Goal: Task Accomplishment & Management: Complete application form

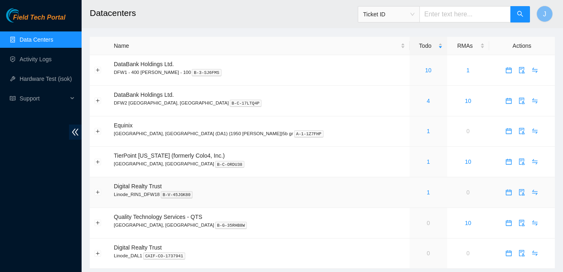
scroll to position [0, 0]
click at [427, 131] on link "1" at bounding box center [428, 130] width 3 height 7
click at [427, 130] on link "1" at bounding box center [428, 131] width 3 height 7
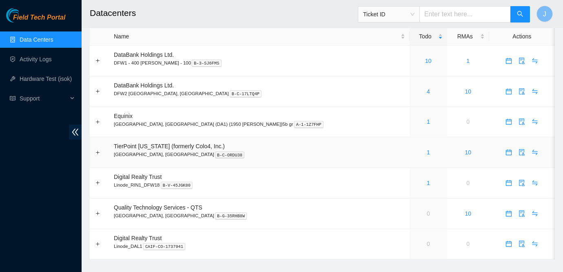
scroll to position [9, 0]
click at [427, 92] on link "4" at bounding box center [428, 92] width 3 height 7
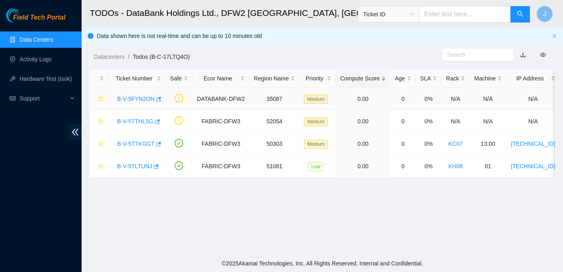
click at [132, 100] on link "B-V-5FYN2ON" at bounding box center [136, 98] width 38 height 7
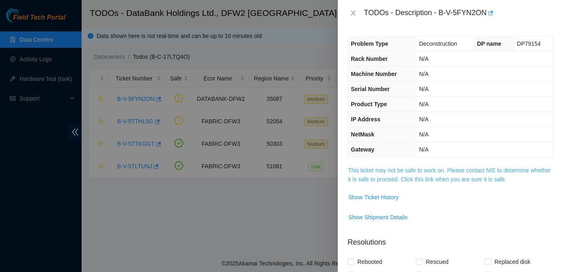
click at [409, 169] on link "This ticket may not be safe to work on. Please contact NIE to determine whether…" at bounding box center [449, 174] width 203 height 15
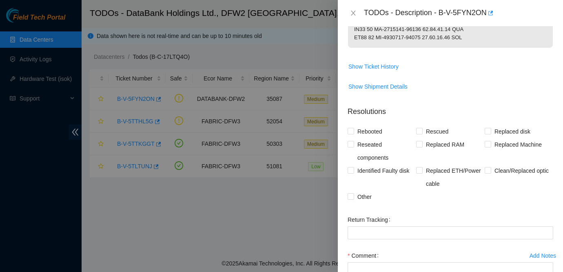
scroll to position [417, 0]
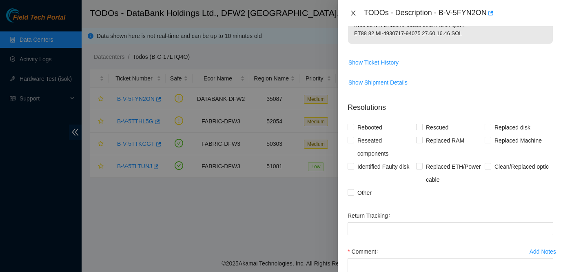
click at [353, 14] on icon "close" at bounding box center [353, 13] width 7 height 7
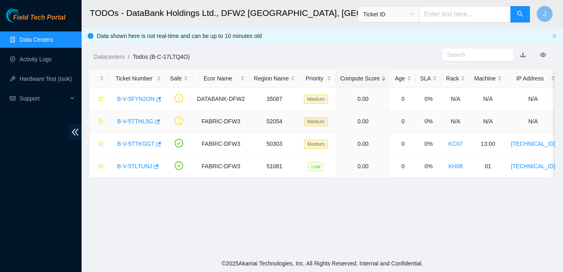
click at [135, 123] on link "B-V-5TTHL5G" at bounding box center [135, 121] width 36 height 7
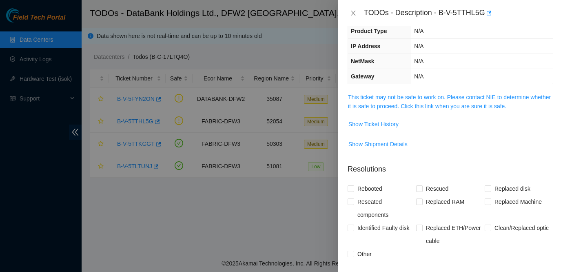
scroll to position [0, 0]
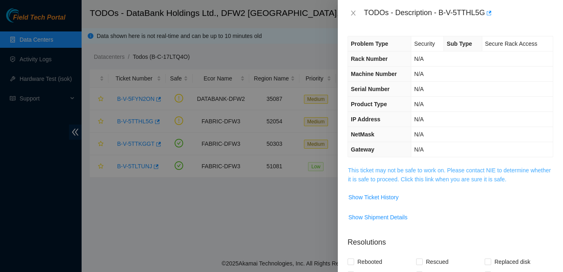
click at [425, 173] on link "This ticket may not be safe to work on. Please contact NIE to determine whether…" at bounding box center [449, 174] width 203 height 15
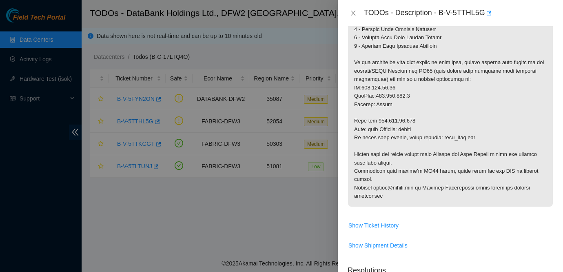
scroll to position [224, 0]
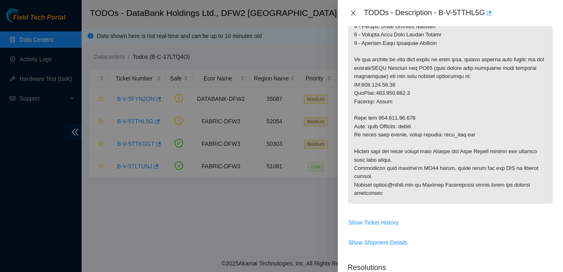
click at [351, 11] on icon "close" at bounding box center [353, 13] width 7 height 7
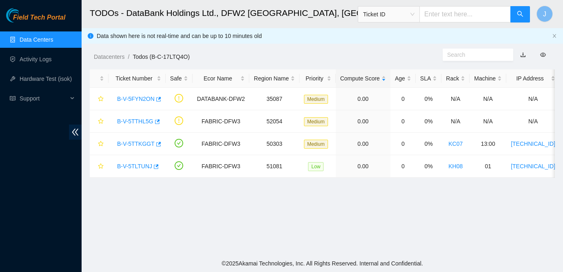
scroll to position [210, 0]
click at [135, 142] on link "B-V-5TTKGGT" at bounding box center [136, 143] width 38 height 7
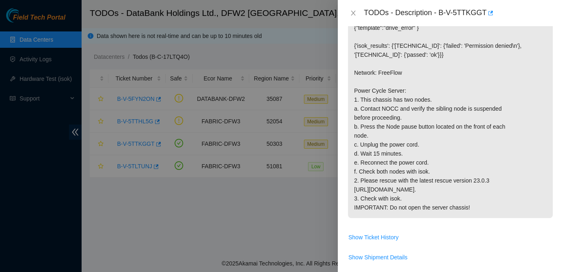
scroll to position [146, 0]
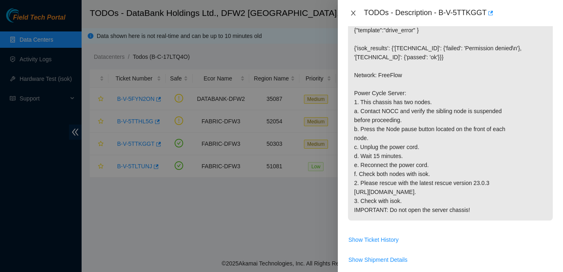
click at [352, 14] on icon "close" at bounding box center [353, 13] width 4 height 5
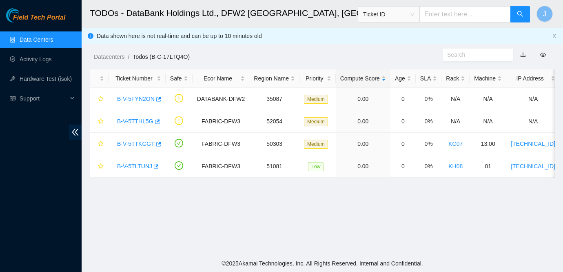
scroll to position [158, 0]
click at [49, 37] on link "Data Centers" at bounding box center [36, 39] width 33 height 7
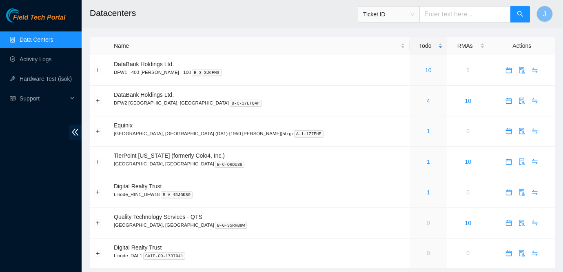
click at [44, 67] on ul "Data Centers Activity Logs Hardware Test (isok) Support" at bounding box center [41, 69] width 82 height 78
click at [47, 61] on link "Activity Logs" at bounding box center [36, 59] width 32 height 7
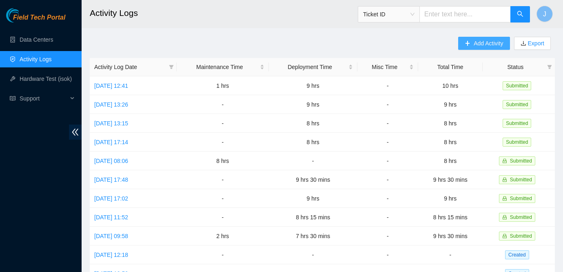
click at [478, 42] on span "Add Activity" at bounding box center [488, 43] width 29 height 9
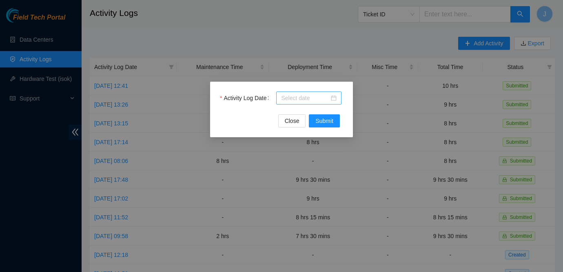
click at [333, 98] on div at bounding box center [308, 97] width 55 height 9
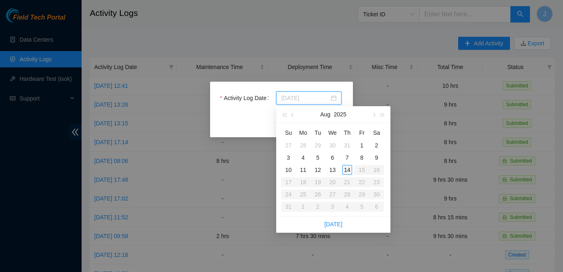
type input "2025-08-14"
click at [346, 170] on div "14" at bounding box center [347, 170] width 10 height 10
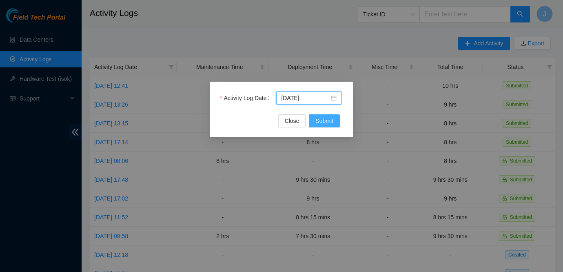
click at [323, 120] on span "Submit" at bounding box center [324, 120] width 18 height 9
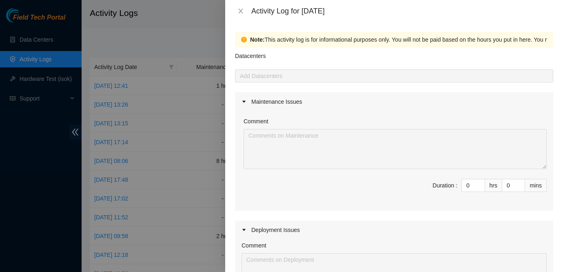
click at [511, 108] on div "Maintenance Issues" at bounding box center [394, 101] width 318 height 19
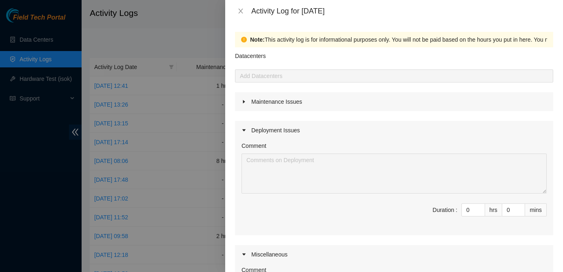
click at [254, 103] on div "Maintenance Issues" at bounding box center [394, 101] width 318 height 19
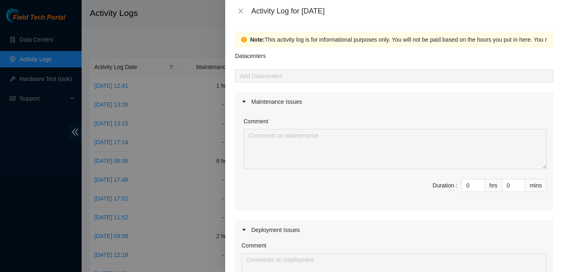
click at [260, 78] on div at bounding box center [394, 76] width 314 height 10
type input "1"
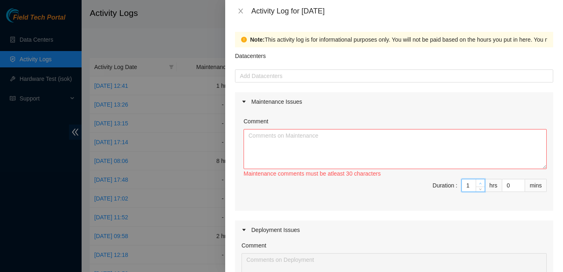
click at [480, 184] on icon "up" at bounding box center [480, 183] width 3 height 3
type input "2"
click at [480, 184] on icon "up" at bounding box center [480, 183] width 3 height 3
type input "3"
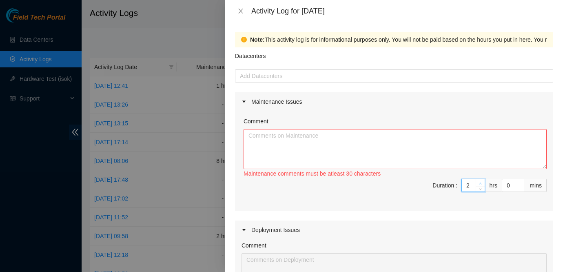
type input "3"
click at [480, 184] on icon "up" at bounding box center [480, 183] width 3 height 3
type input "4"
click at [480, 184] on icon "up" at bounding box center [480, 183] width 3 height 3
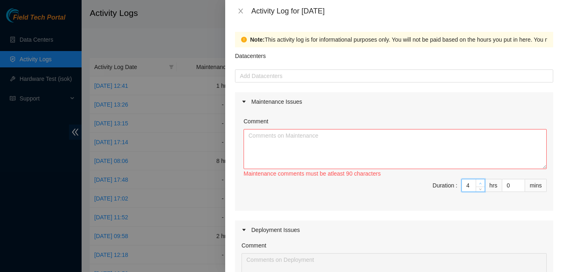
type input "5"
click at [480, 184] on icon "up" at bounding box center [480, 183] width 3 height 3
type input "6"
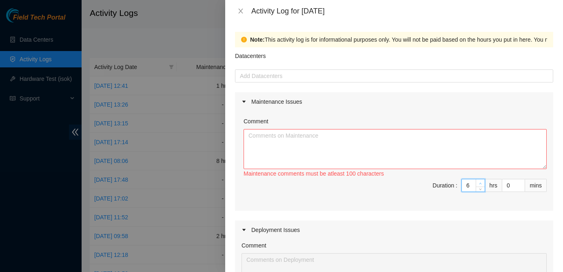
click at [480, 184] on icon "up" at bounding box center [480, 183] width 3 height 3
type input "7"
click at [480, 184] on icon "up" at bounding box center [480, 183] width 3 height 3
type input "8"
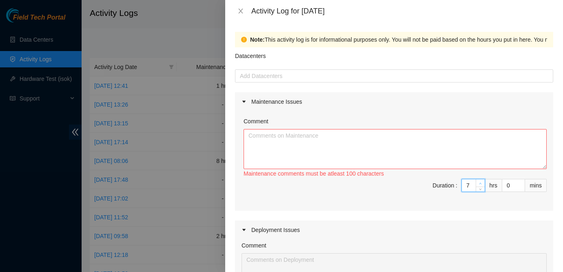
type input "8"
click at [480, 184] on icon "up" at bounding box center [480, 183] width 3 height 3
type input "9"
click at [480, 184] on icon "up" at bounding box center [480, 183] width 3 height 3
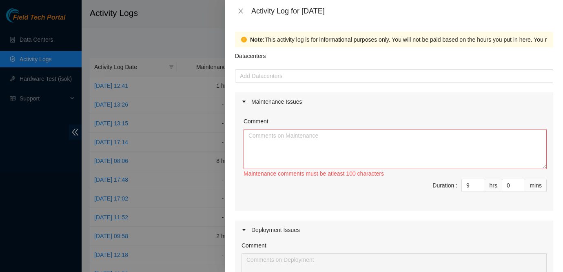
click at [480, 192] on span "Duration : 9 hrs 0 mins" at bounding box center [393, 190] width 305 height 23
type input "8"
click at [480, 189] on icon "down" at bounding box center [480, 187] width 3 height 3
click at [304, 142] on textarea "Comment" at bounding box center [394, 149] width 303 height 40
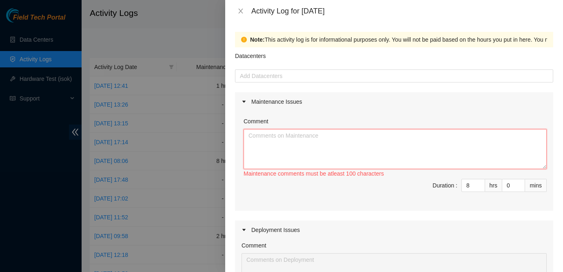
paste textarea "B-V-5N8BLET - server swap B-V-5MCQMZM - troubleshooting with DYu B-V-5S54EE5 - …"
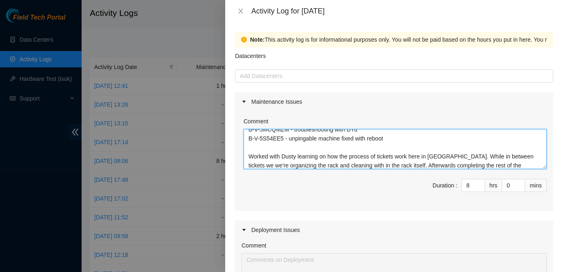
scroll to position [24, 0]
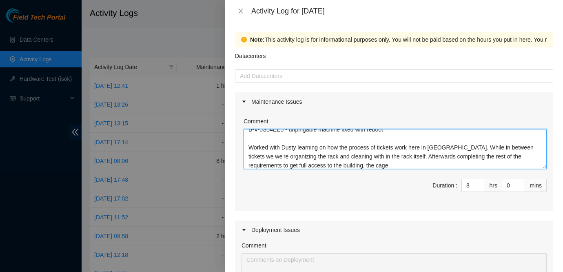
click at [314, 154] on textarea "B-V-5N8BLET - server swap B-V-5MCQMZM - troubleshooting with DYu B-V-5S54EE5 - …" at bounding box center [394, 149] width 303 height 40
click at [403, 163] on textarea "B-V-5N8BLET - server swap B-V-5MCQMZM - troubleshooting with DYu B-V-5S54EE5 - …" at bounding box center [394, 149] width 303 height 40
type textarea "B-V-5N8BLET - server swap B-V-5MCQMZM - troubleshooting with DYu B-V-5S54EE5 - …"
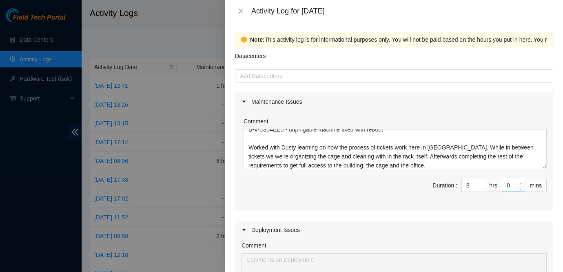
type input "1"
click at [520, 182] on icon "up" at bounding box center [520, 183] width 2 height 2
type input "2"
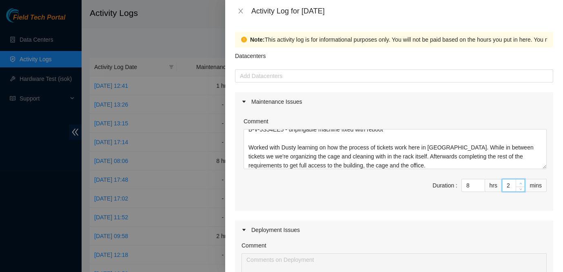
click at [520, 182] on icon "up" at bounding box center [520, 183] width 2 height 2
type input "3"
click at [520, 182] on icon "up" at bounding box center [520, 183] width 2 height 2
type input "4"
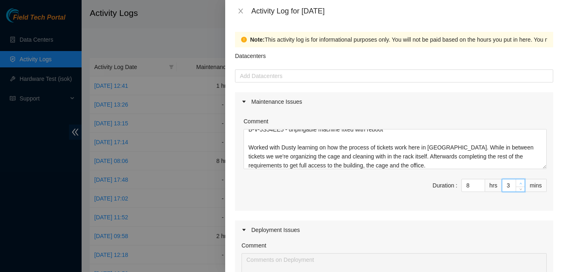
type input "4"
click at [520, 182] on icon "up" at bounding box center [520, 183] width 2 height 2
type input "5"
click at [520, 182] on icon "up" at bounding box center [520, 183] width 2 height 2
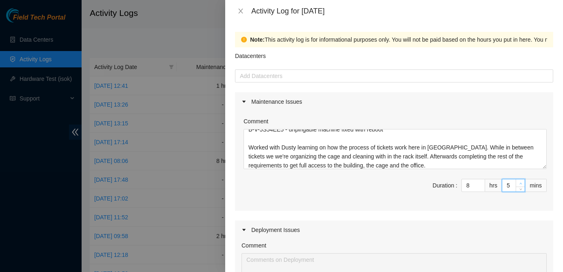
type input "6"
click at [520, 182] on icon "up" at bounding box center [520, 183] width 2 height 2
type input "7"
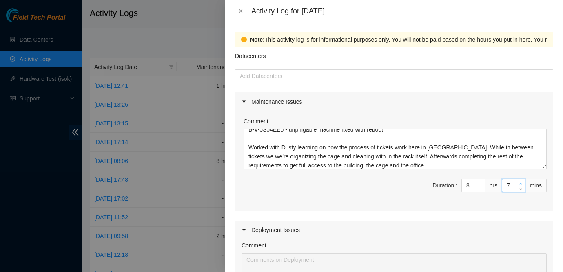
click at [520, 182] on icon "up" at bounding box center [520, 183] width 2 height 2
type input "8"
click at [520, 182] on icon "up" at bounding box center [520, 183] width 2 height 2
type input "9"
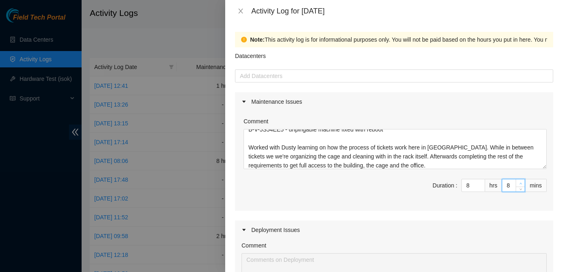
type input "9"
click at [520, 182] on icon "up" at bounding box center [520, 183] width 2 height 2
type input "10"
click at [520, 182] on icon "up" at bounding box center [520, 183] width 2 height 2
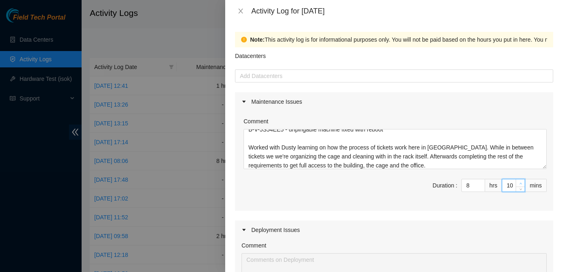
type input "11"
click at [520, 182] on icon "up" at bounding box center [520, 183] width 2 height 2
type input "12"
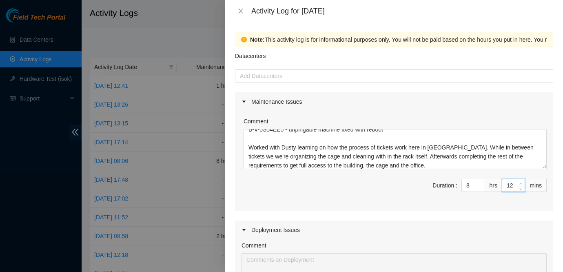
click at [520, 182] on icon "up" at bounding box center [520, 183] width 2 height 2
type input "13"
click at [520, 182] on icon "up" at bounding box center [520, 183] width 2 height 2
type input "14"
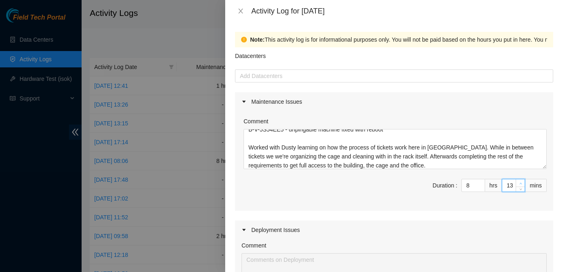
type input "14"
click at [520, 182] on icon "up" at bounding box center [520, 183] width 2 height 2
type input "15"
click at [520, 182] on icon "up" at bounding box center [520, 183] width 2 height 2
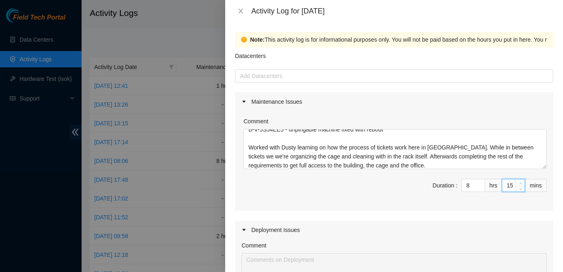
type input "16"
click at [520, 182] on icon "up" at bounding box center [520, 183] width 2 height 2
type input "17"
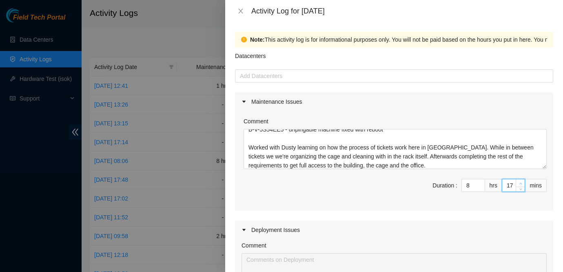
click at [520, 182] on icon "up" at bounding box center [520, 183] width 2 height 2
type input "18"
click at [520, 182] on icon "up" at bounding box center [520, 183] width 2 height 2
type input "19"
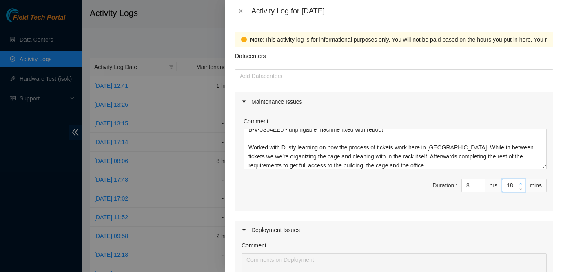
type input "19"
click at [520, 182] on icon "up" at bounding box center [520, 183] width 2 height 2
type input "20"
click at [520, 182] on icon "up" at bounding box center [520, 183] width 2 height 2
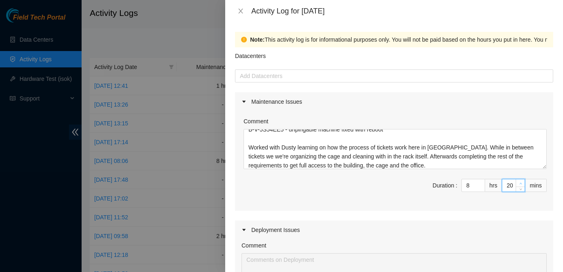
type input "21"
click at [520, 182] on icon "up" at bounding box center [520, 183] width 2 height 2
type input "22"
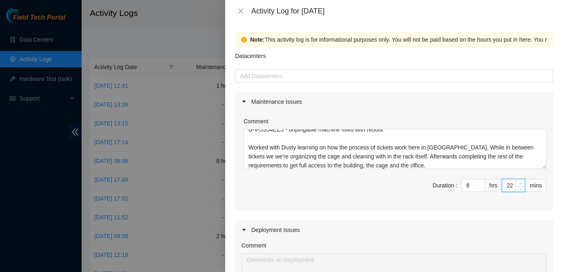
click at [520, 182] on icon "up" at bounding box center [520, 183] width 2 height 2
type input "23"
click at [520, 182] on icon "up" at bounding box center [520, 183] width 2 height 2
type input "24"
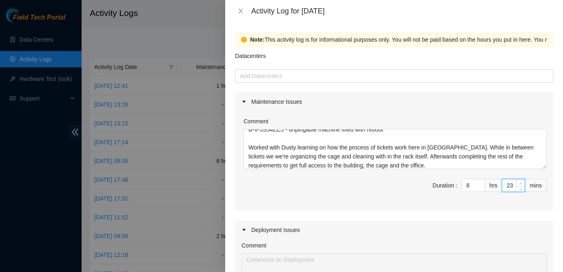
type input "24"
click at [520, 182] on icon "up" at bounding box center [520, 183] width 2 height 2
type input "25"
click at [520, 182] on icon "up" at bounding box center [520, 183] width 2 height 2
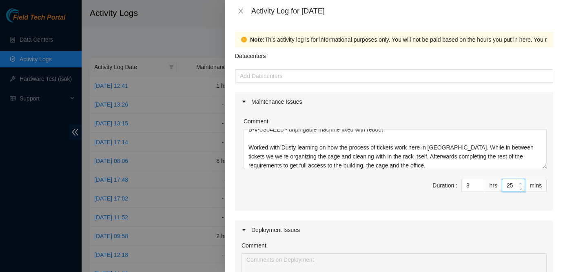
type input "26"
click at [520, 182] on icon "up" at bounding box center [520, 183] width 2 height 2
type input "27"
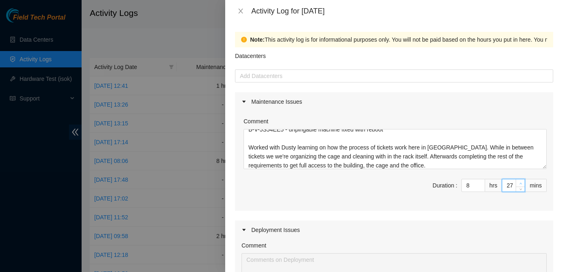
click at [520, 182] on icon "up" at bounding box center [520, 183] width 2 height 2
type input "28"
click at [520, 182] on icon "up" at bounding box center [520, 183] width 2 height 2
type input "29"
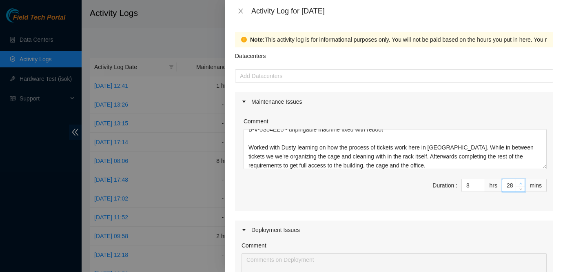
type input "29"
click at [520, 182] on icon "up" at bounding box center [520, 183] width 2 height 2
type input "30"
click at [520, 182] on icon "up" at bounding box center [520, 183] width 2 height 2
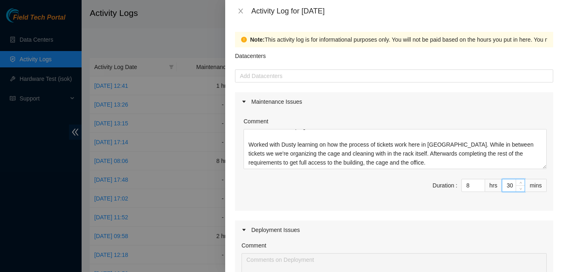
scroll to position [276, 0]
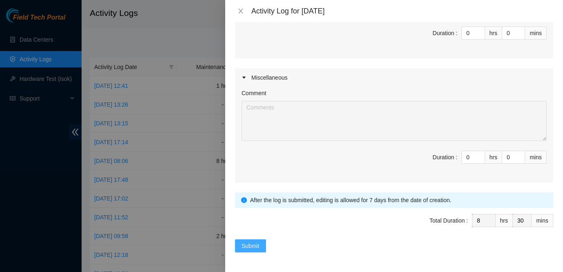
click at [254, 248] on span "Submit" at bounding box center [250, 245] width 18 height 9
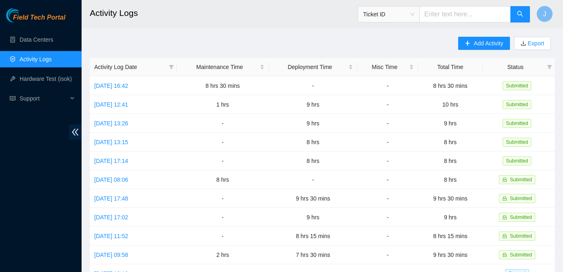
click at [46, 21] on span "Field Tech Portal" at bounding box center [39, 18] width 52 height 8
